Goal: Information Seeking & Learning: Learn about a topic

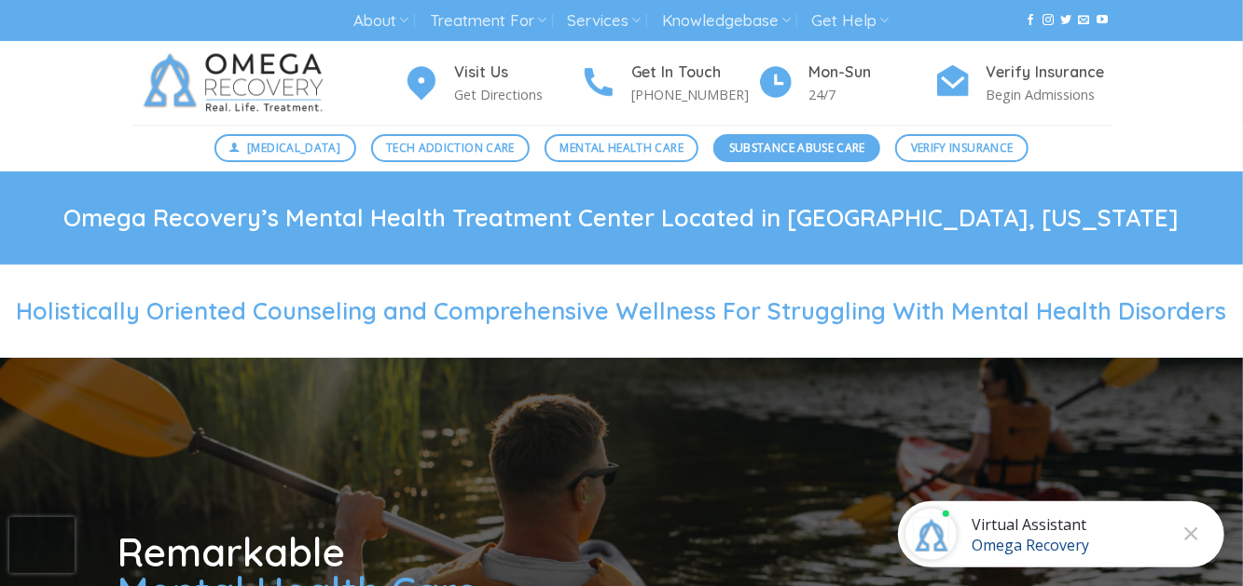
click at [743, 158] on link "Substance Abuse Care" at bounding box center [796, 148] width 167 height 28
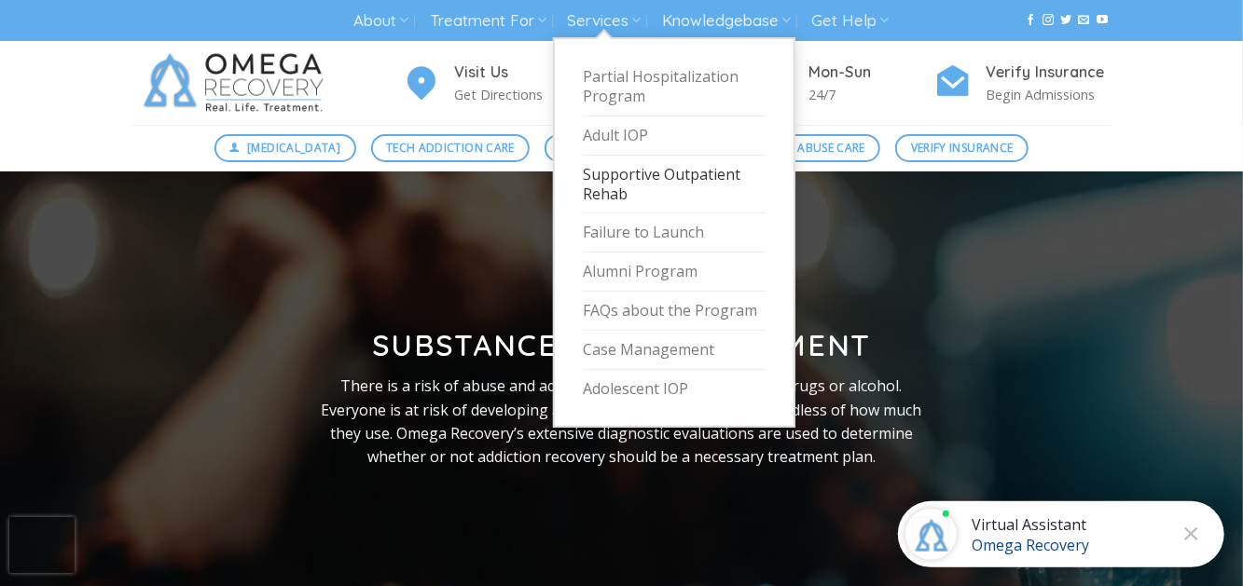
click at [618, 184] on link "Supportive Outpatient Rehab" at bounding box center [674, 185] width 183 height 59
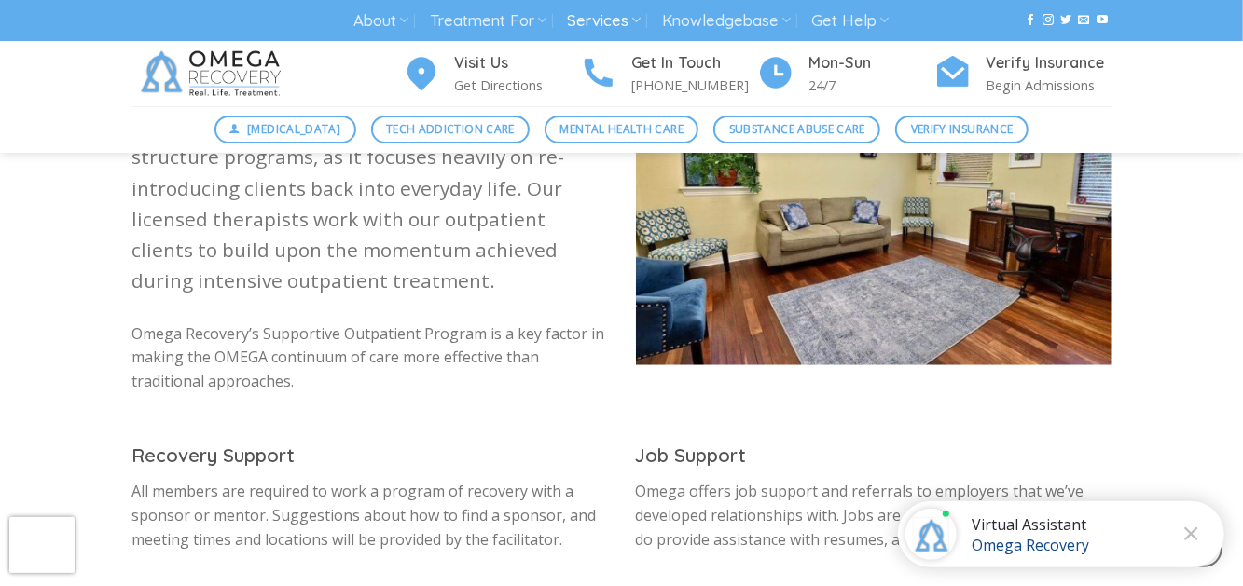
scroll to position [677, 0]
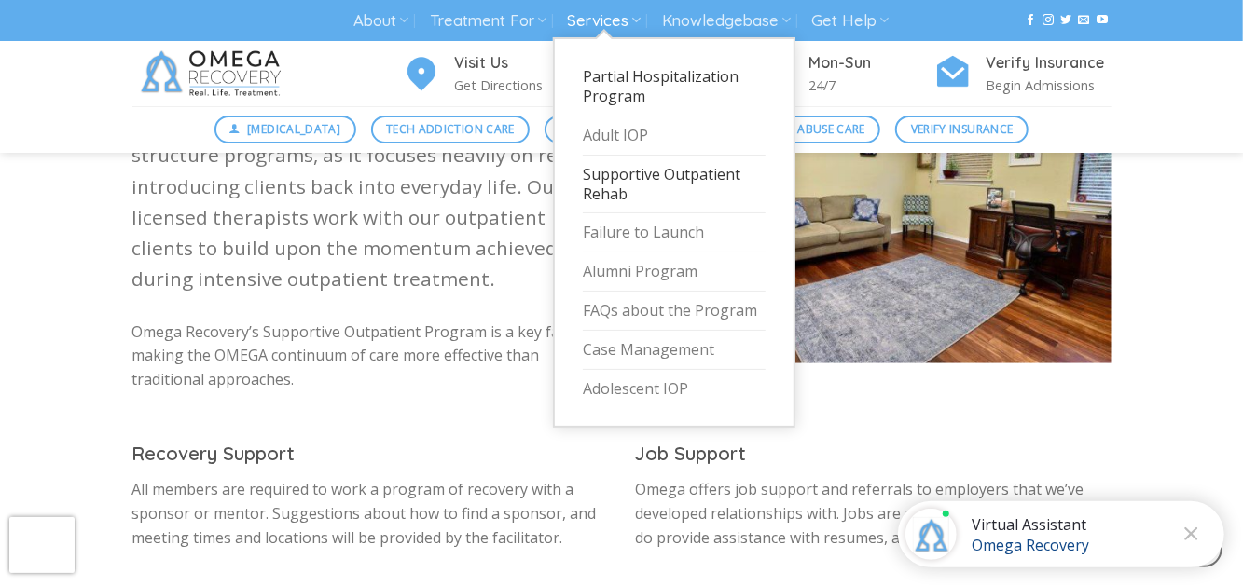
click at [631, 75] on link "Partial Hospitalization Program" at bounding box center [674, 87] width 183 height 59
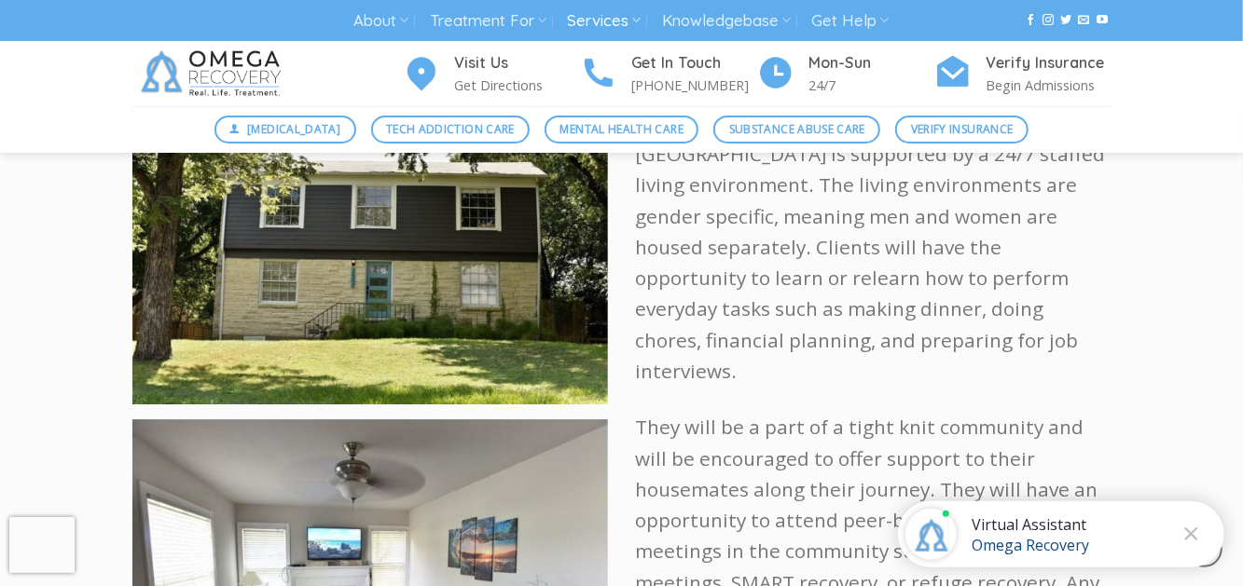
scroll to position [2899, 0]
